Goal: Information Seeking & Learning: Understand process/instructions

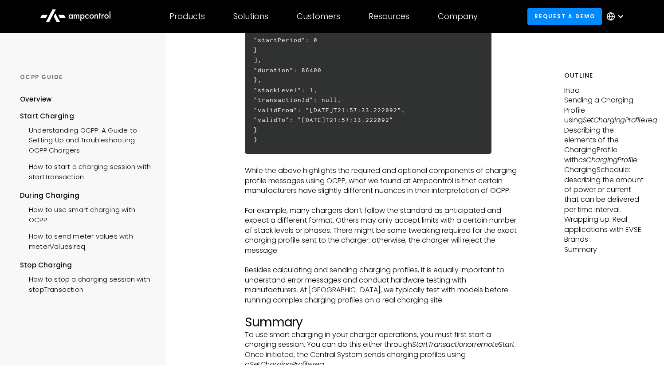
scroll to position [3198, 0]
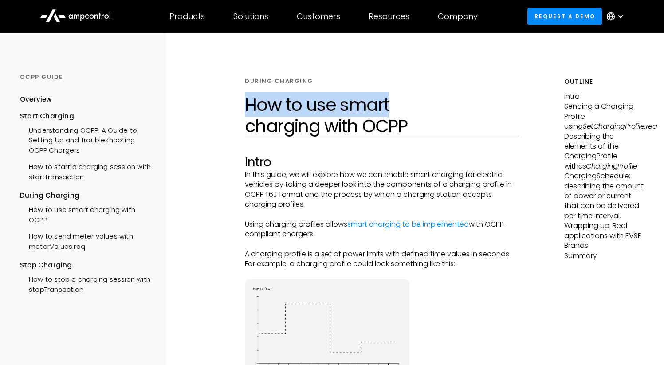
drag, startPoint x: 246, startPoint y: 108, endPoint x: 422, endPoint y: 114, distance: 176.7
click at [422, 114] on h1 "How to use smart charging with OCPP" at bounding box center [382, 115] width 274 height 43
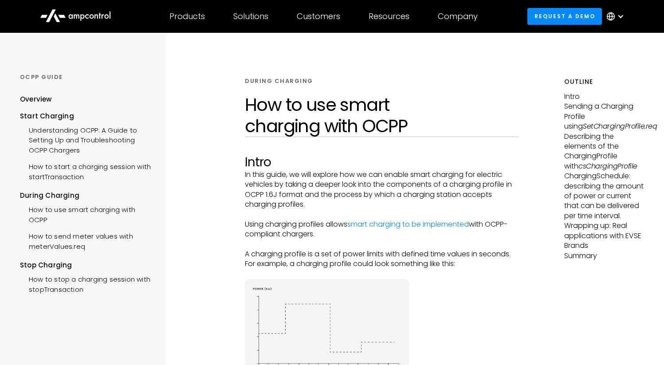
click at [422, 122] on h1 "How to use smart charging with OCPP" at bounding box center [382, 115] width 274 height 43
click at [375, 159] on h2 "Intro" at bounding box center [382, 162] width 274 height 15
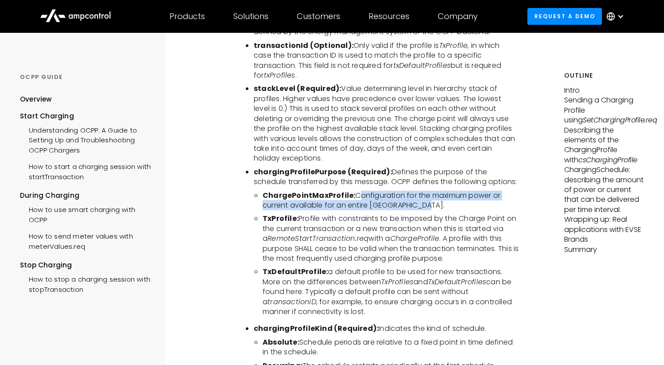
drag, startPoint x: 355, startPoint y: 183, endPoint x: 485, endPoint y: 196, distance: 130.2
click at [485, 196] on li "ChargePointMaxProfile: Configuration for the maximum power or current available…" at bounding box center [391, 201] width 256 height 20
click at [339, 193] on li "ChargePointMaxProfile: Configuration for the maximum power or current available…" at bounding box center [391, 201] width 256 height 20
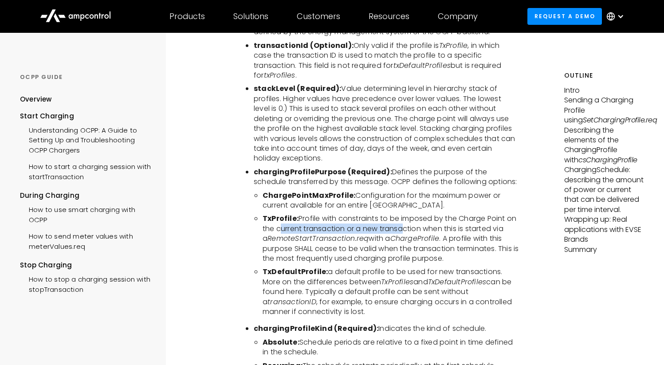
drag, startPoint x: 277, startPoint y: 217, endPoint x: 408, endPoint y: 219, distance: 131.3
click at [408, 219] on li "TxProfile: Profile with constraints to be imposed by the Charge Point on the cu…" at bounding box center [391, 239] width 256 height 50
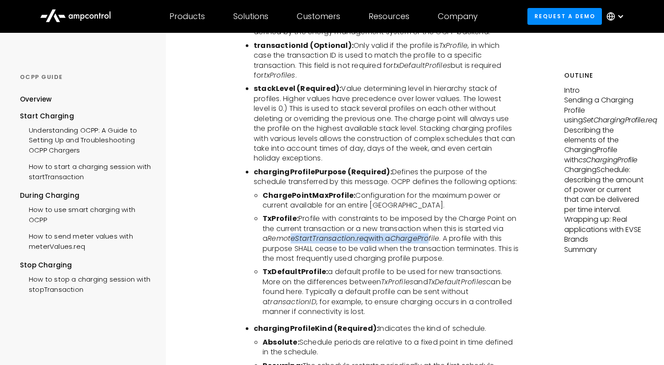
drag, startPoint x: 290, startPoint y: 228, endPoint x: 437, endPoint y: 230, distance: 147.3
click at [434, 229] on li "TxProfile: Profile with constraints to be imposed by the Charge Point on the cu…" at bounding box center [391, 239] width 256 height 50
click at [437, 233] on icon "ChargeProfile" at bounding box center [414, 238] width 49 height 10
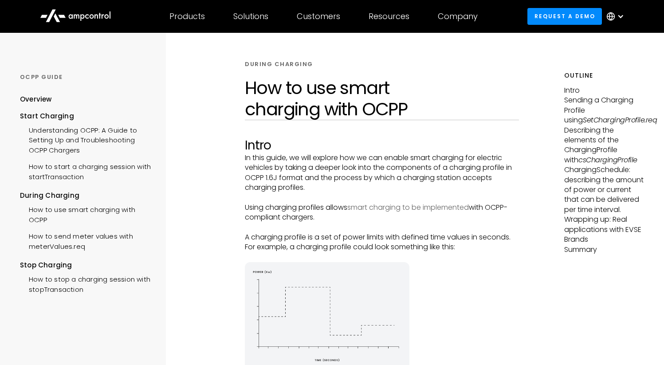
scroll to position [2, 0]
